Goal: Task Accomplishment & Management: Complete application form

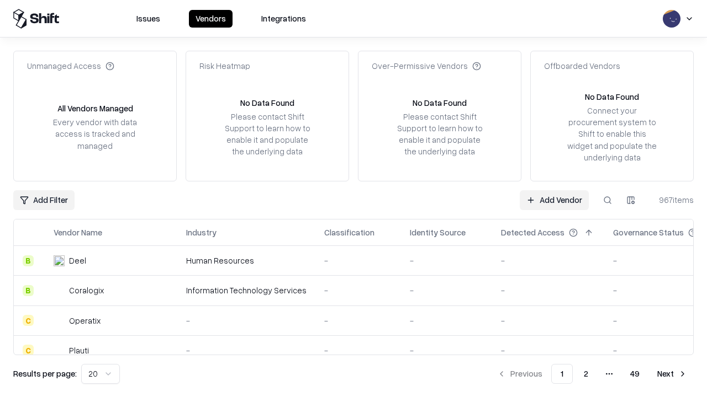
click at [554, 200] on link "Add Vendor" at bounding box center [553, 200] width 69 height 20
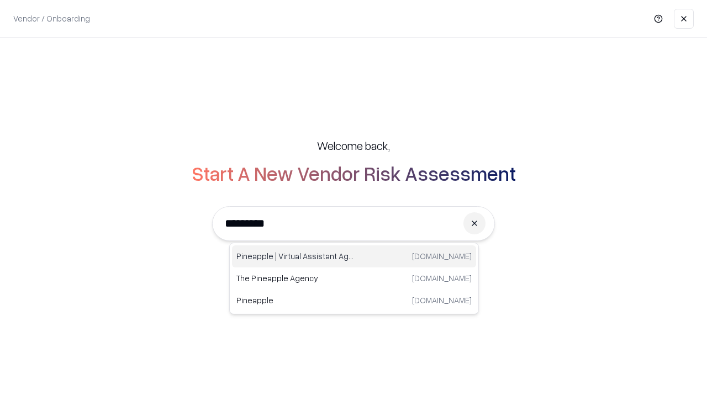
click at [354, 257] on div "Pineapple | Virtual Assistant Agency [DOMAIN_NAME]" at bounding box center [354, 257] width 244 height 22
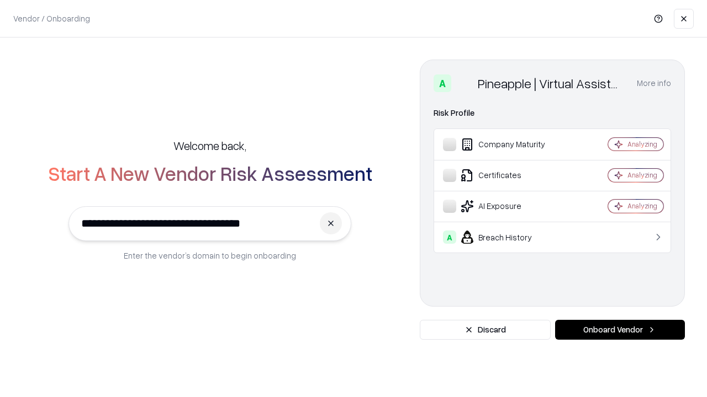
type input "**********"
click at [619, 330] on button "Onboard Vendor" at bounding box center [620, 330] width 130 height 20
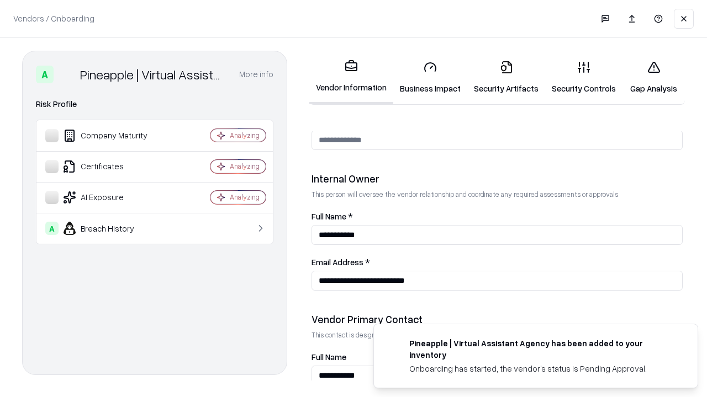
scroll to position [572, 0]
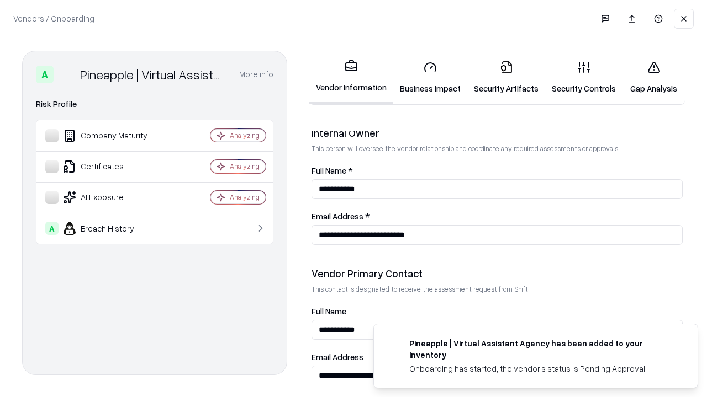
click at [506, 77] on link "Security Artifacts" at bounding box center [506, 77] width 78 height 51
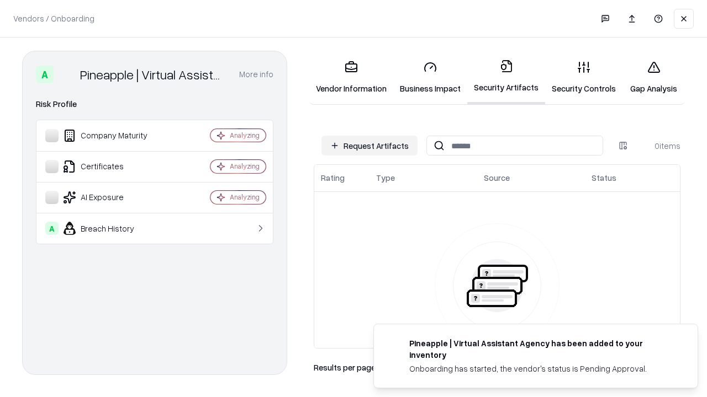
click at [369, 146] on button "Request Artifacts" at bounding box center [369, 146] width 96 height 20
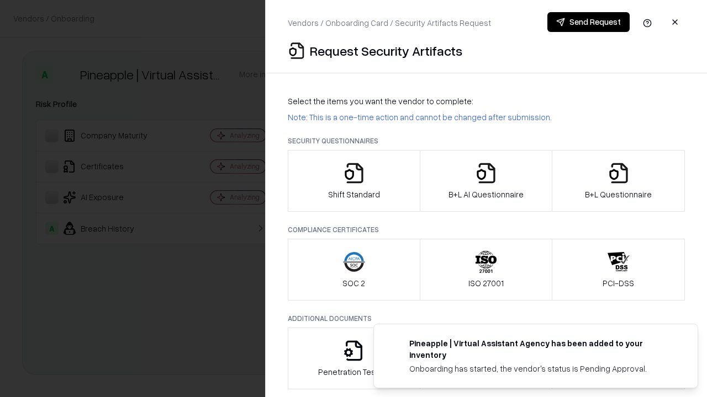
click at [618, 181] on icon "button" at bounding box center [618, 173] width 22 height 22
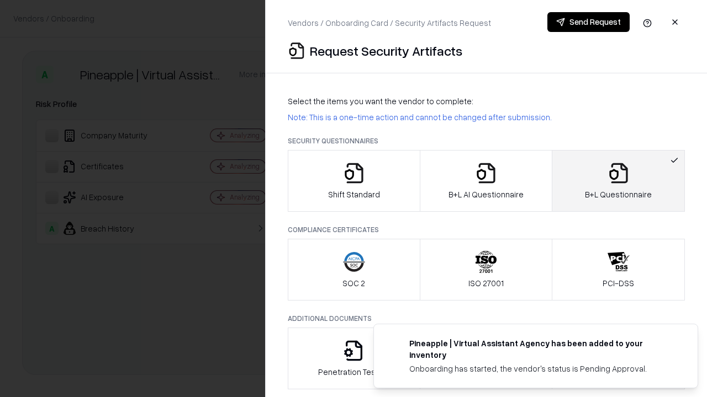
click at [485, 181] on icon "button" at bounding box center [486, 173] width 22 height 22
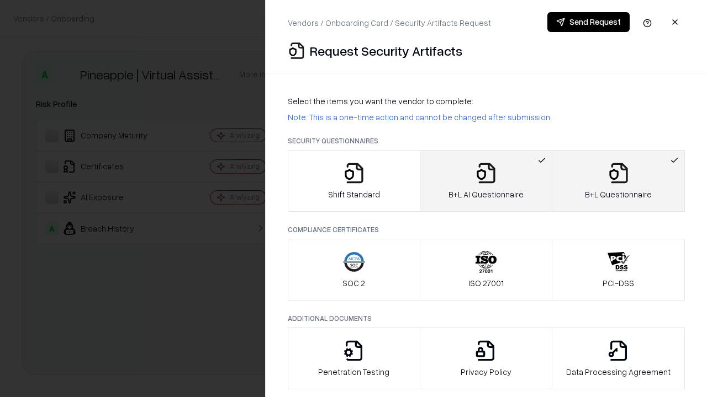
click at [588, 22] on button "Send Request" at bounding box center [588, 22] width 82 height 20
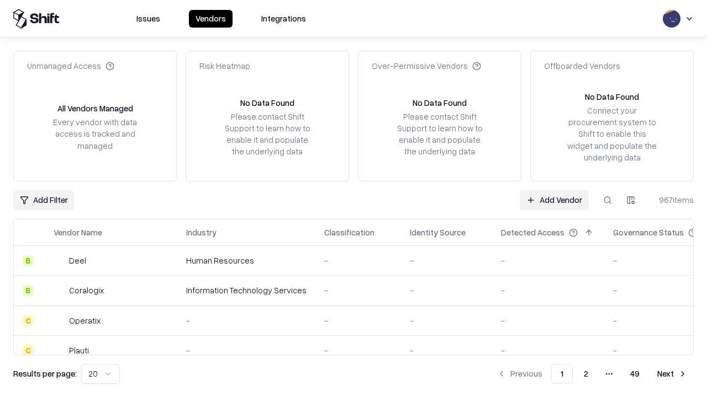
click at [607, 200] on button at bounding box center [607, 200] width 20 height 20
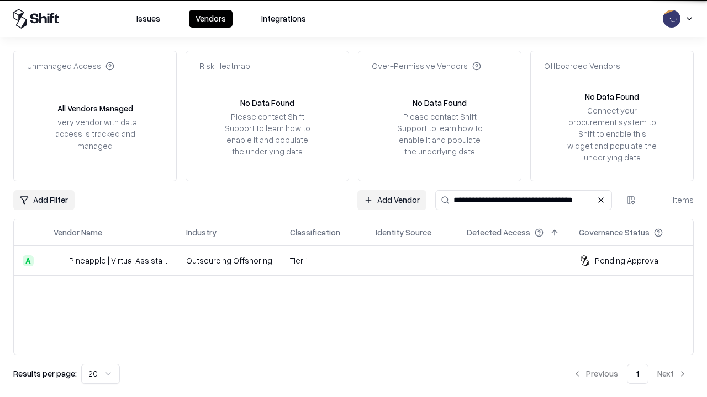
type input "**********"
click at [360, 261] on td "Tier 1" at bounding box center [324, 261] width 86 height 30
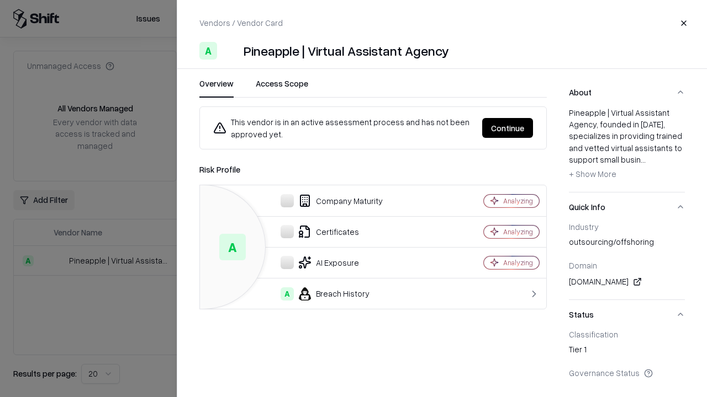
click at [507, 128] on button "Continue" at bounding box center [507, 128] width 51 height 20
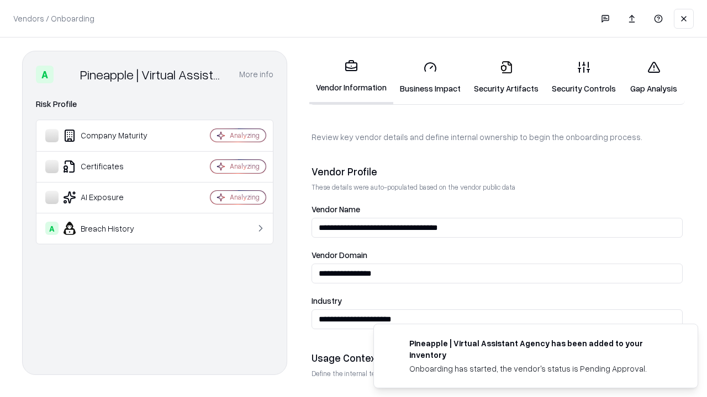
click at [506, 77] on link "Security Artifacts" at bounding box center [506, 77] width 78 height 51
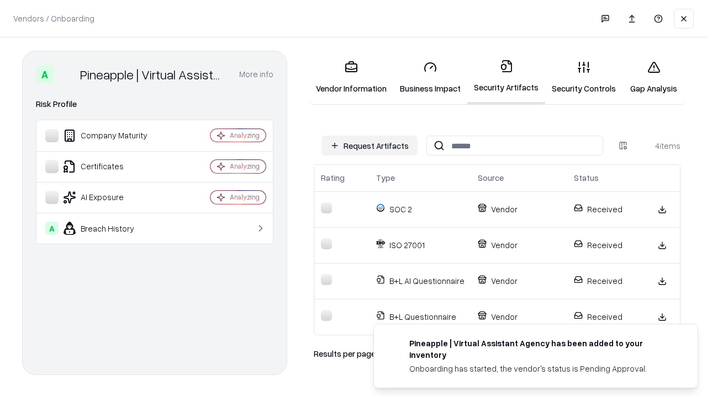
click at [653, 77] on link "Gap Analysis" at bounding box center [653, 77] width 62 height 51
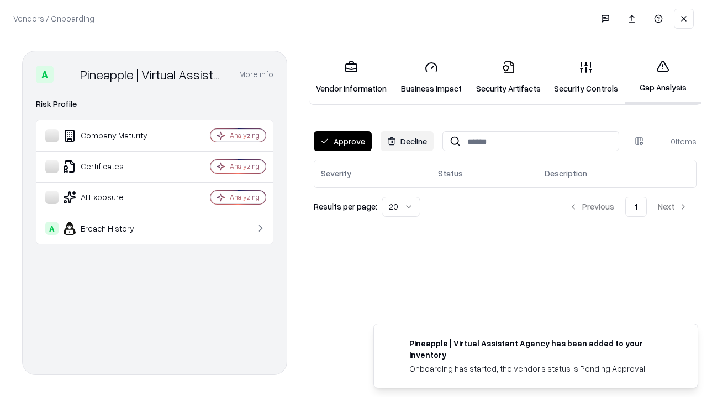
click at [342, 141] on button "Approve" at bounding box center [343, 141] width 58 height 20
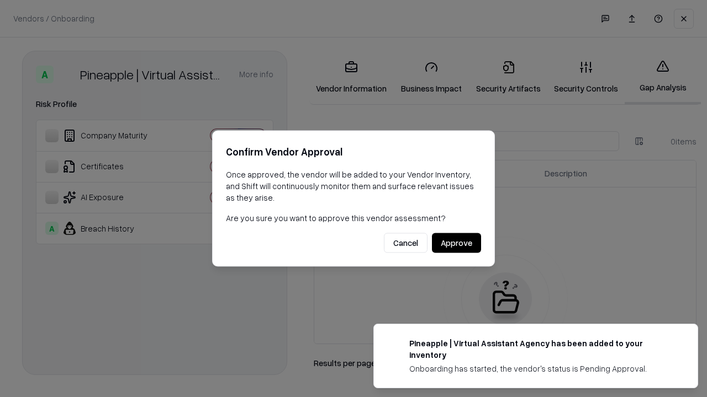
click at [456, 243] on button "Approve" at bounding box center [456, 244] width 49 height 20
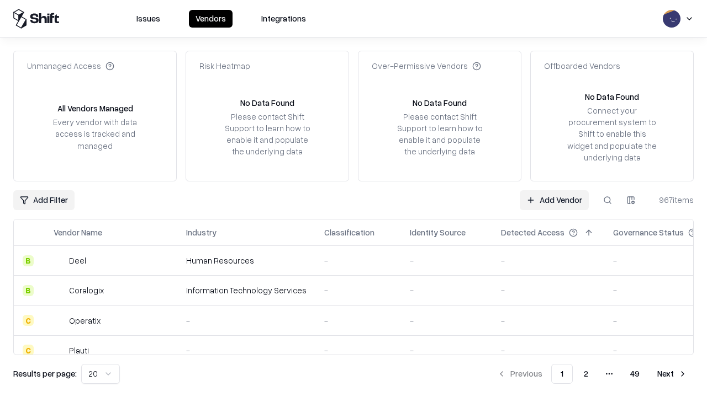
type input "**********"
click at [554, 200] on link "Add Vendor" at bounding box center [553, 200] width 69 height 20
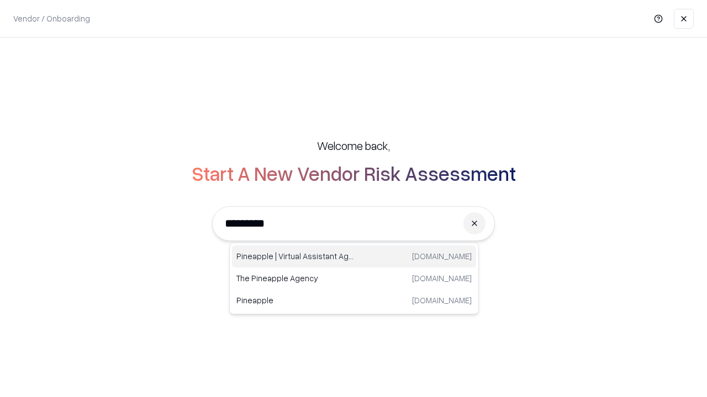
click at [354, 257] on div "Pineapple | Virtual Assistant Agency [DOMAIN_NAME]" at bounding box center [354, 257] width 244 height 22
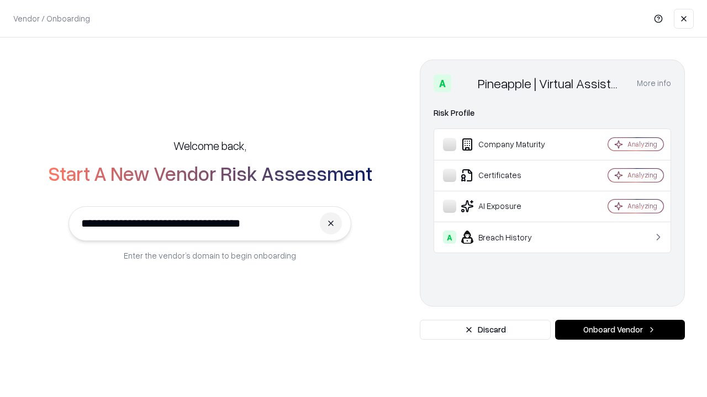
type input "**********"
click at [619, 330] on button "Onboard Vendor" at bounding box center [620, 330] width 130 height 20
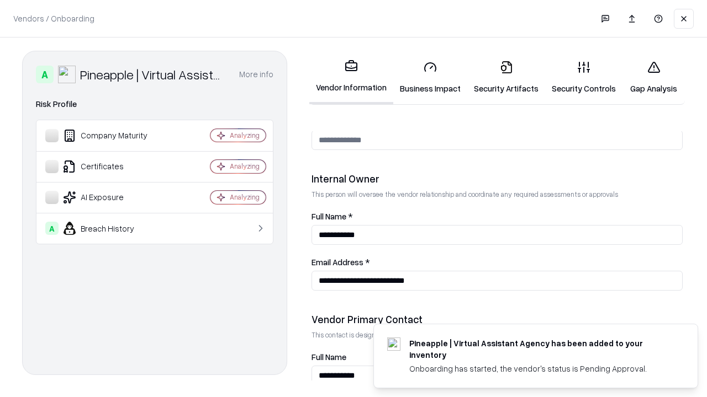
scroll to position [572, 0]
